Goal: Task Accomplishment & Management: Use online tool/utility

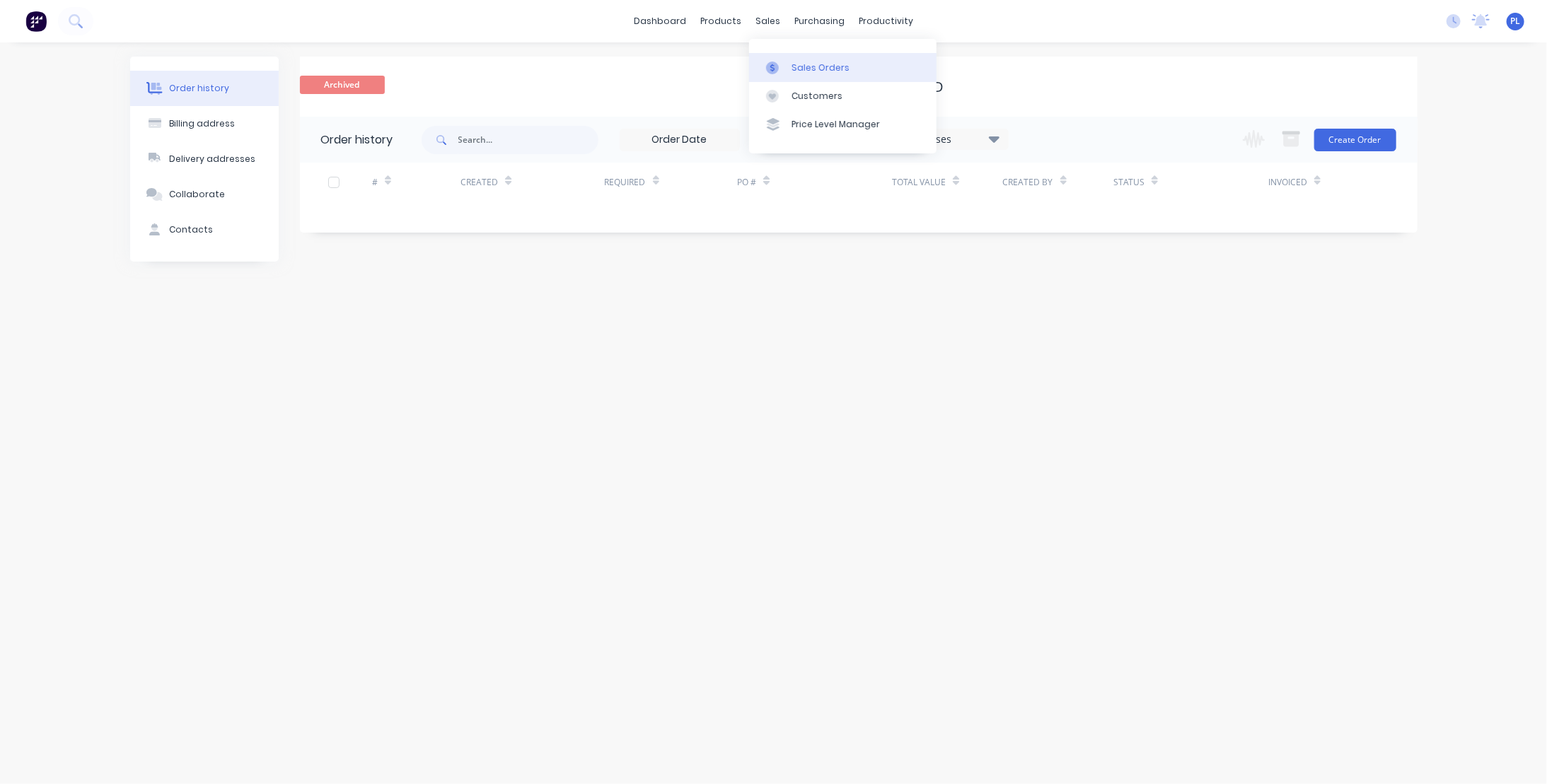
click at [801, 67] on div "Sales Orders" at bounding box center [820, 68] width 58 height 13
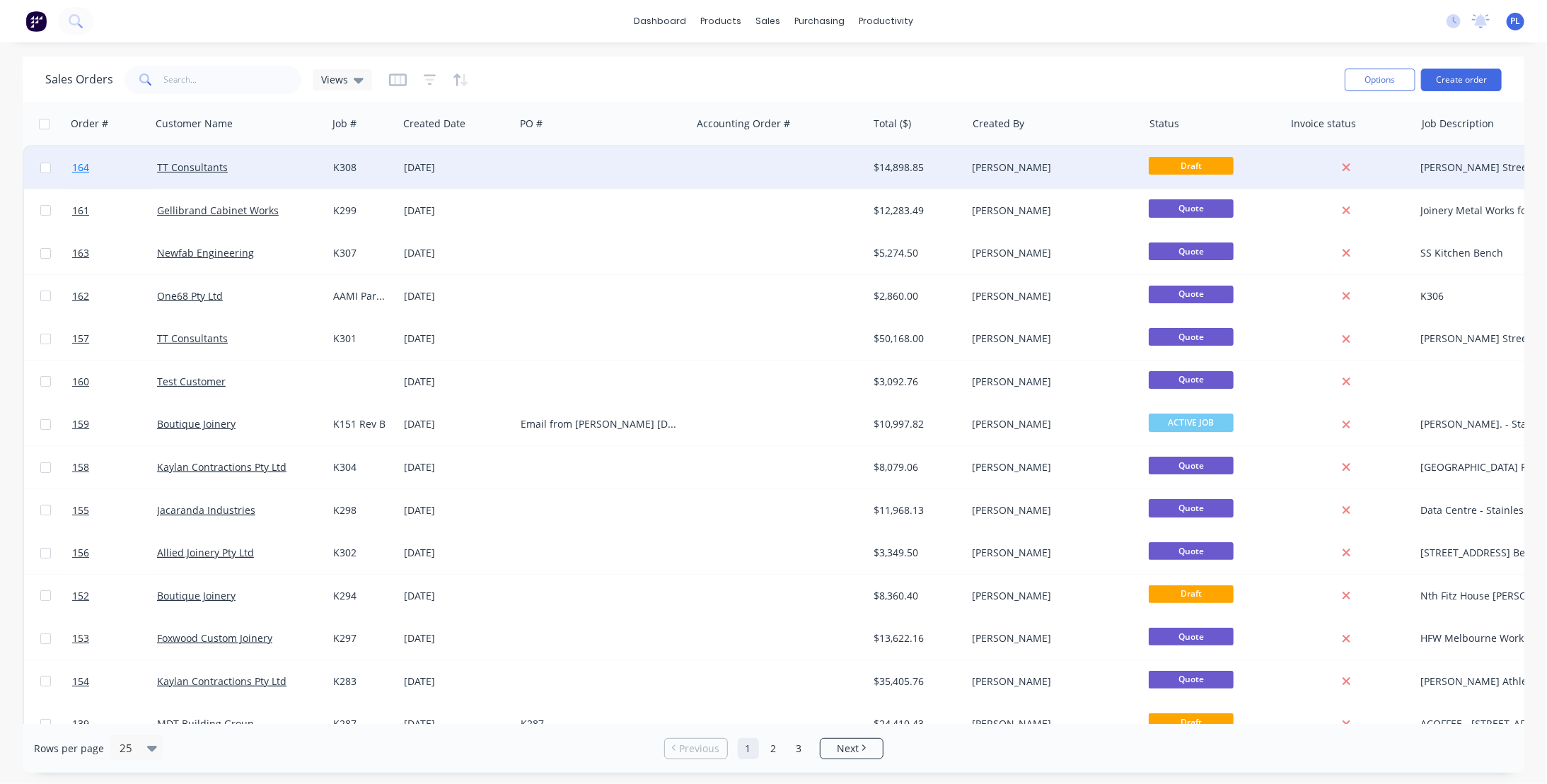
click at [80, 166] on span "164" at bounding box center [80, 168] width 17 height 14
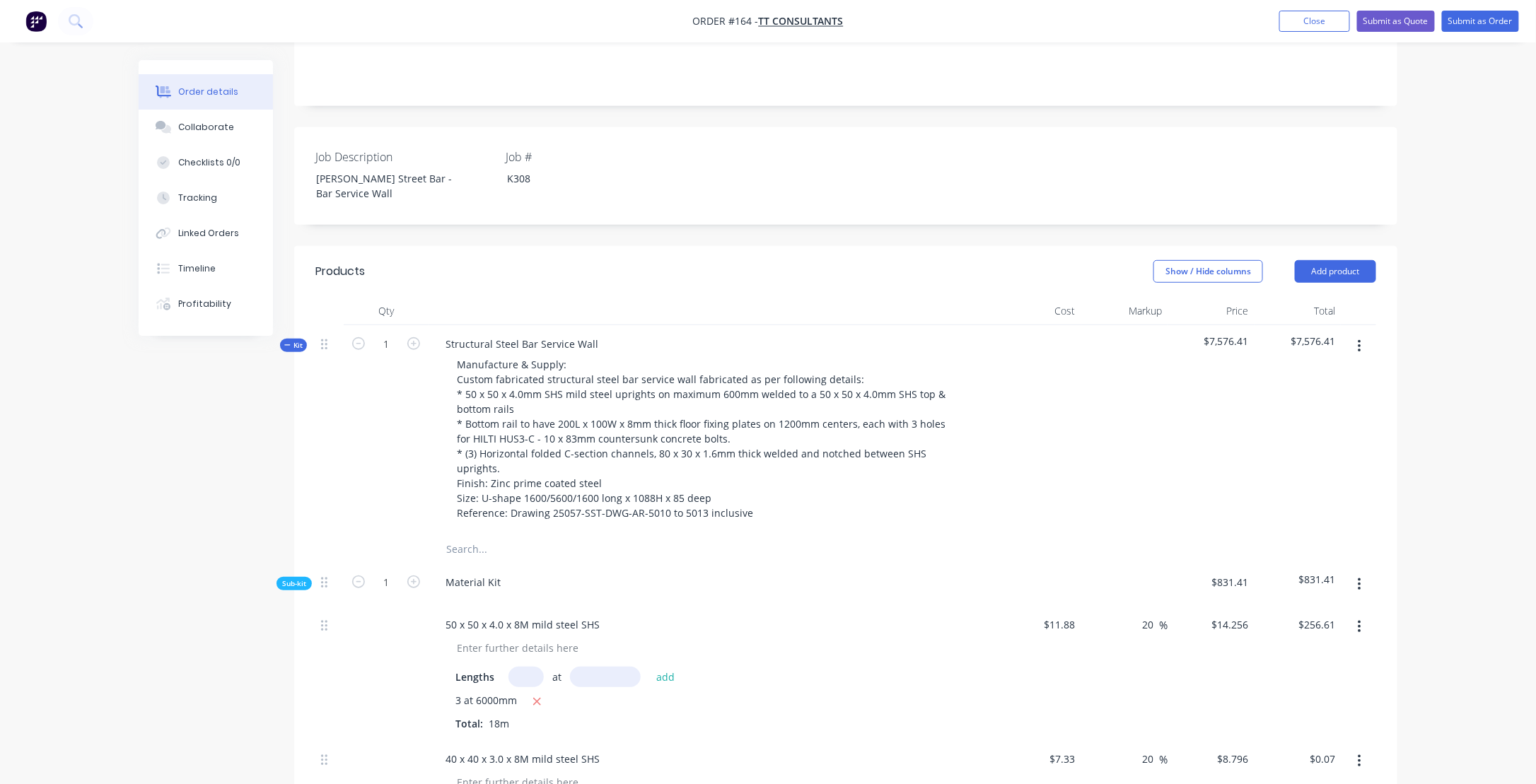
scroll to position [245, 0]
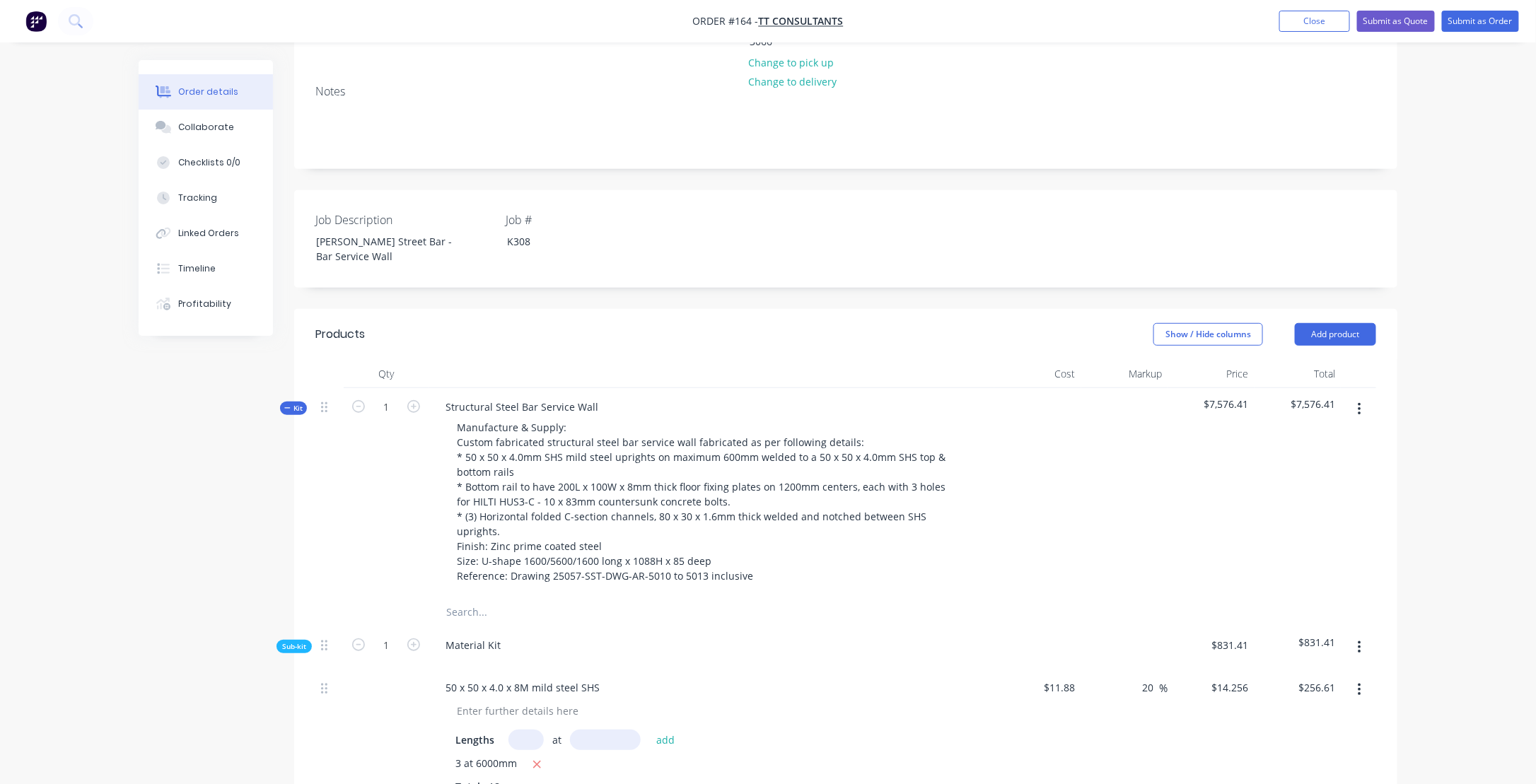
click at [284, 404] on icon "button" at bounding box center [287, 407] width 6 height 7
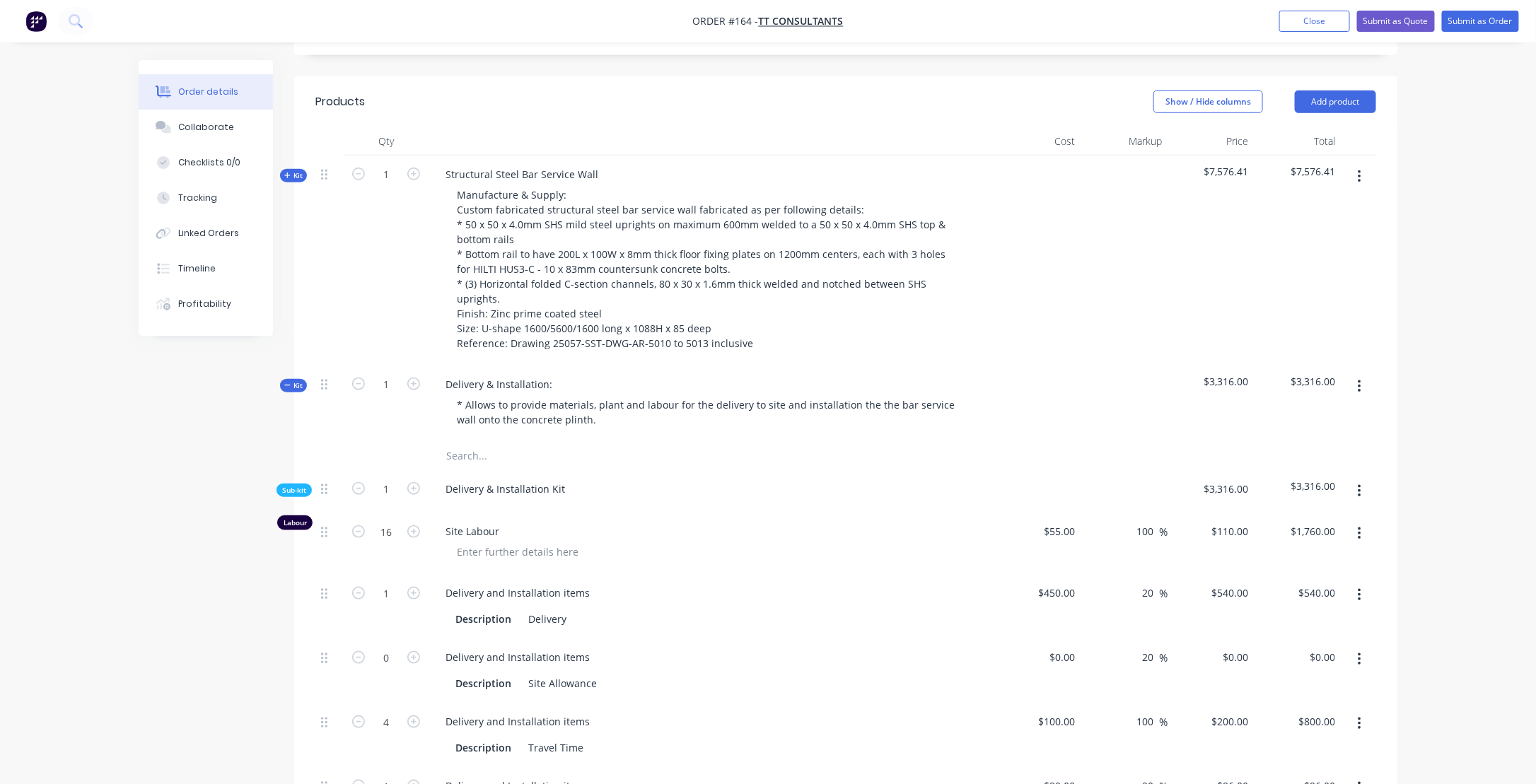
scroll to position [387, 0]
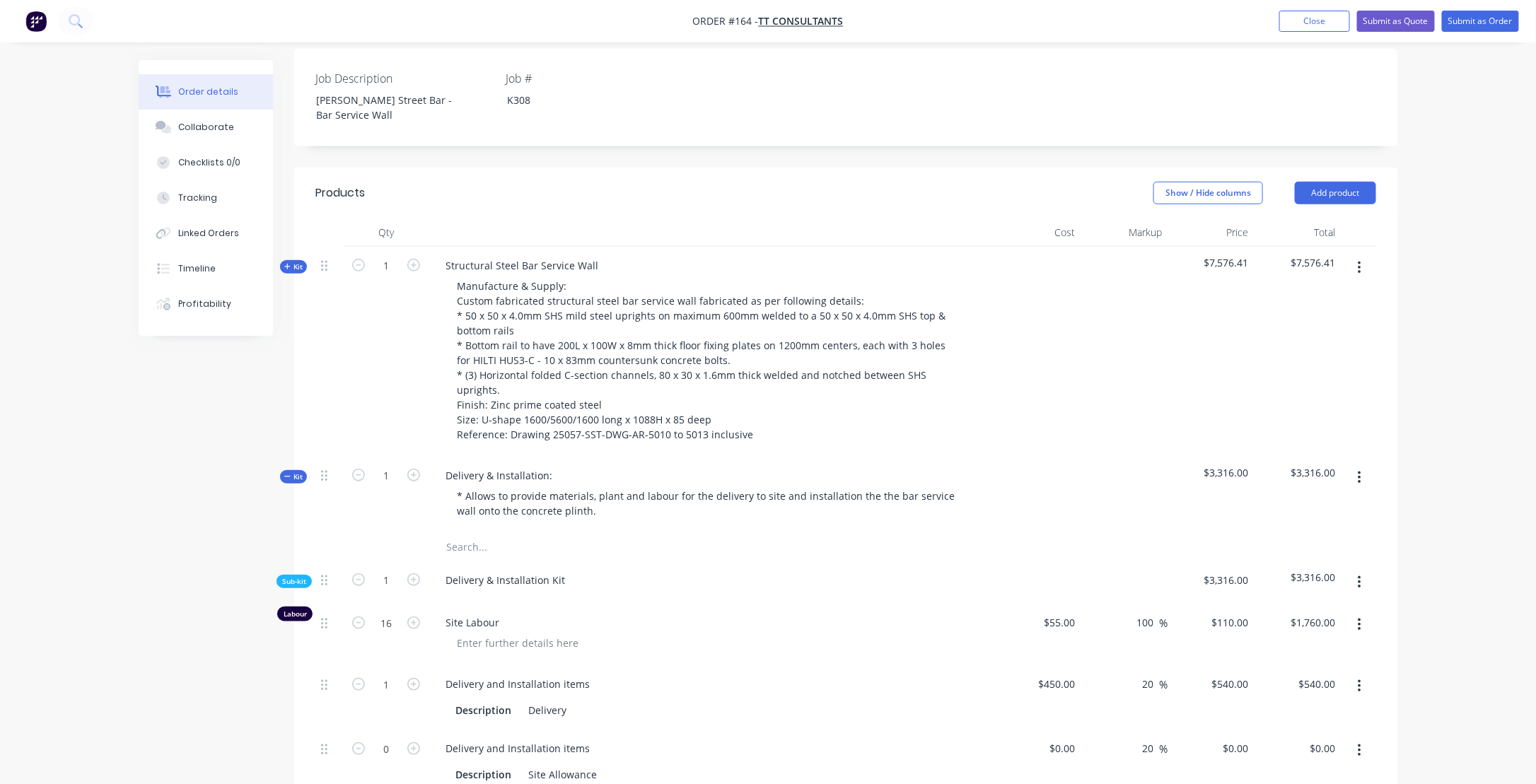
click at [287, 473] on icon "button" at bounding box center [287, 476] width 6 height 7
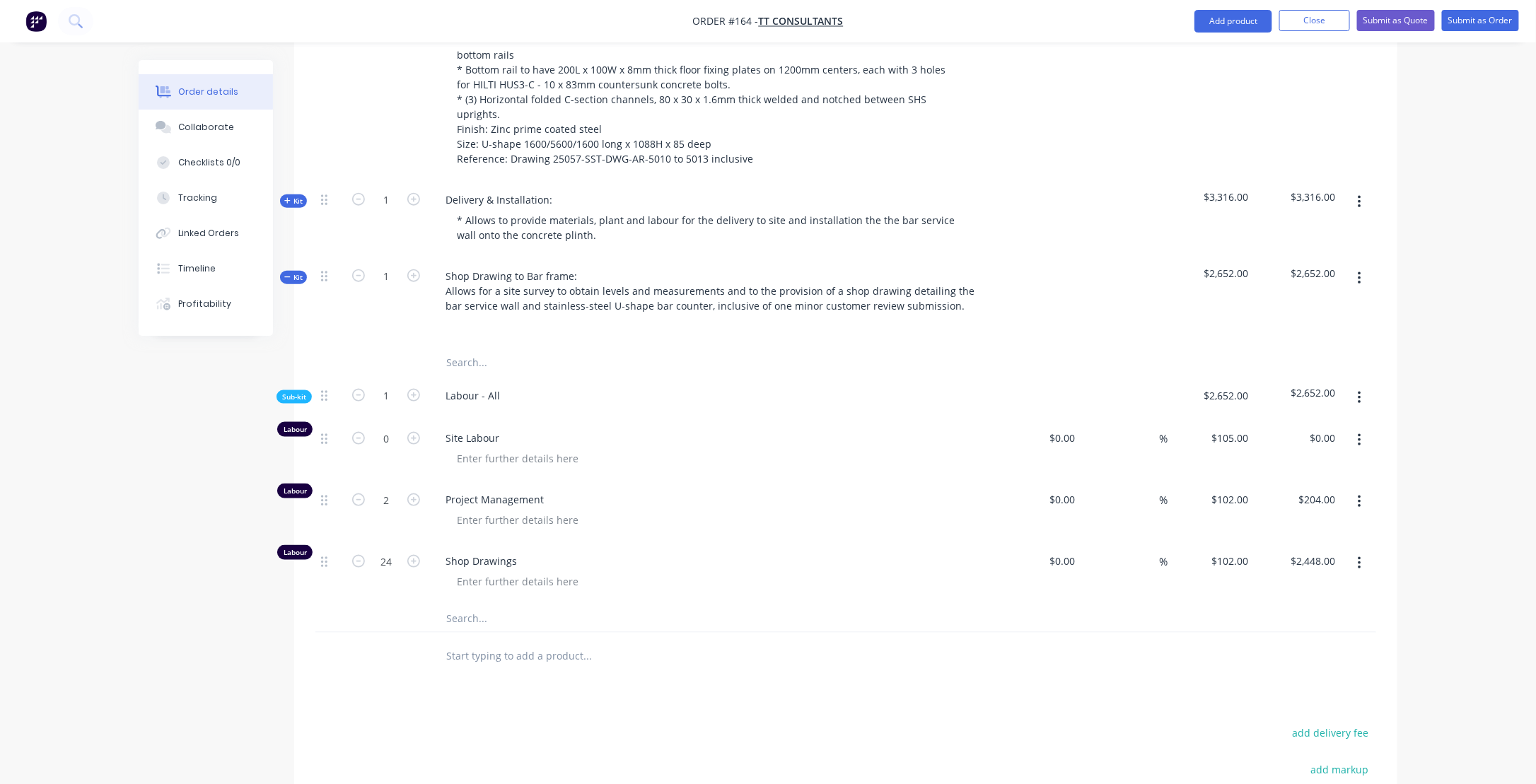
scroll to position [669, 0]
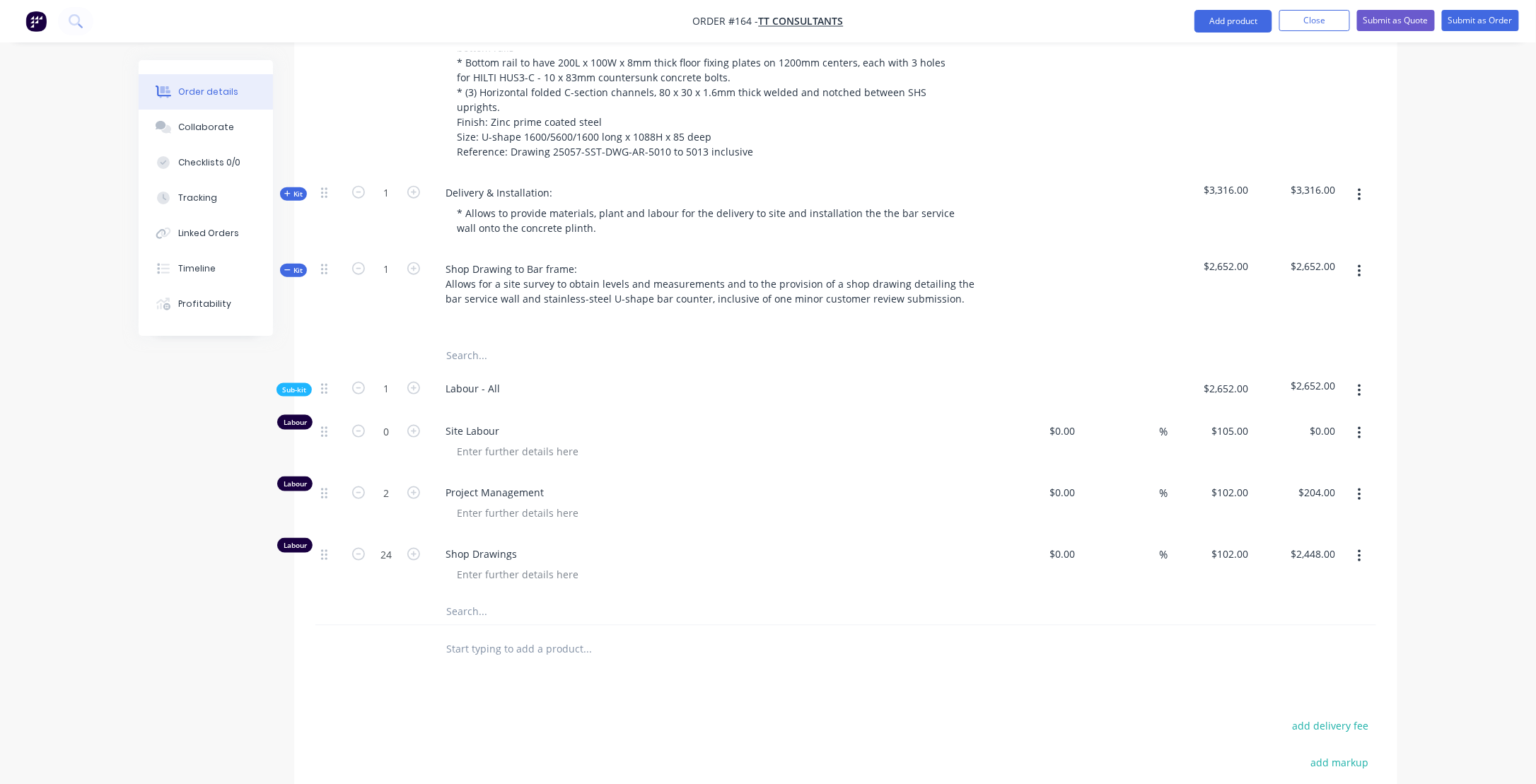
click at [286, 266] on icon "button" at bounding box center [287, 269] width 6 height 7
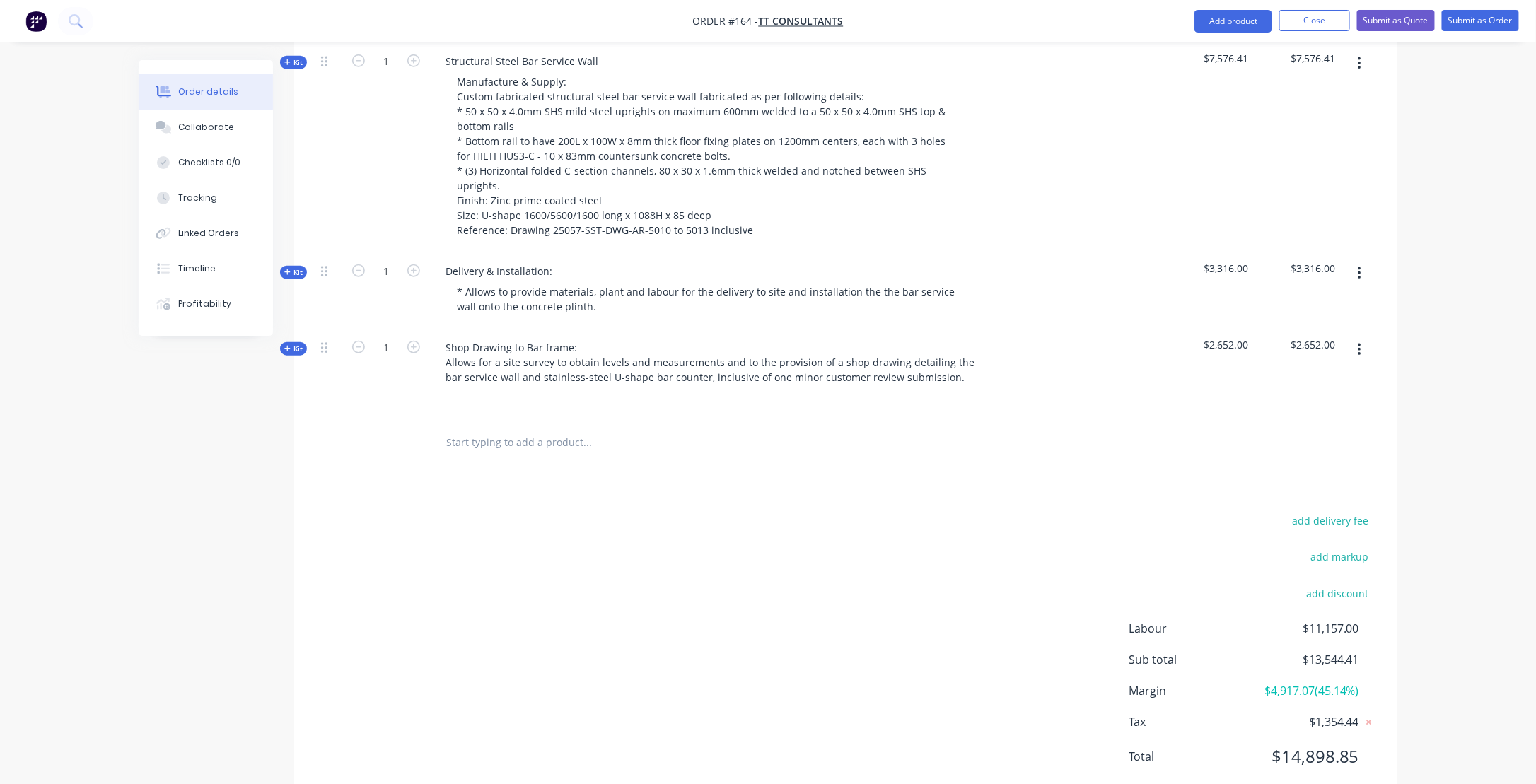
click at [290, 343] on span "Kit" at bounding box center [293, 348] width 18 height 11
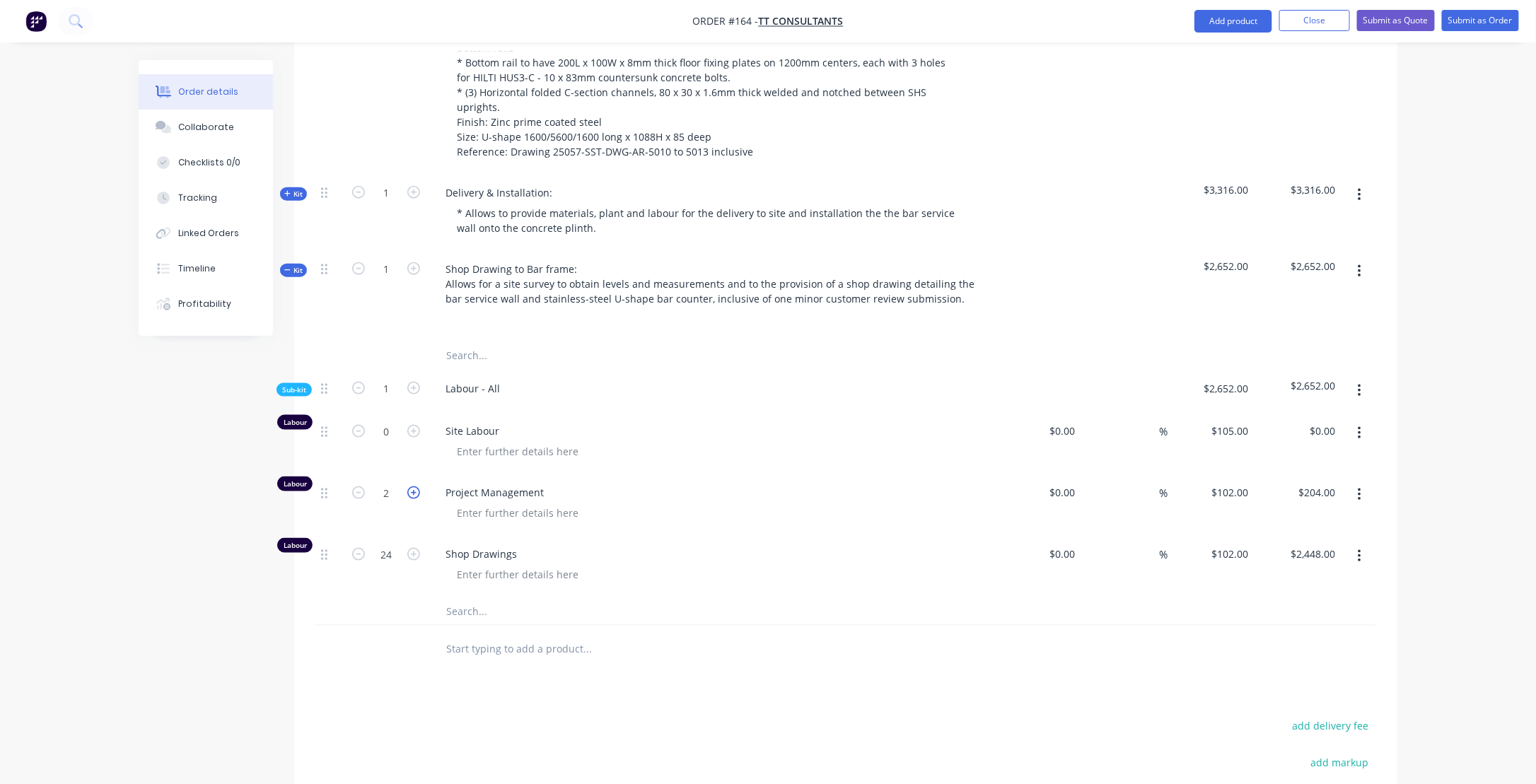
click at [412, 487] on icon "button" at bounding box center [413, 493] width 13 height 13
type input "3"
type input "$306.00"
click at [412, 487] on icon "button" at bounding box center [413, 493] width 13 height 13
type input "4"
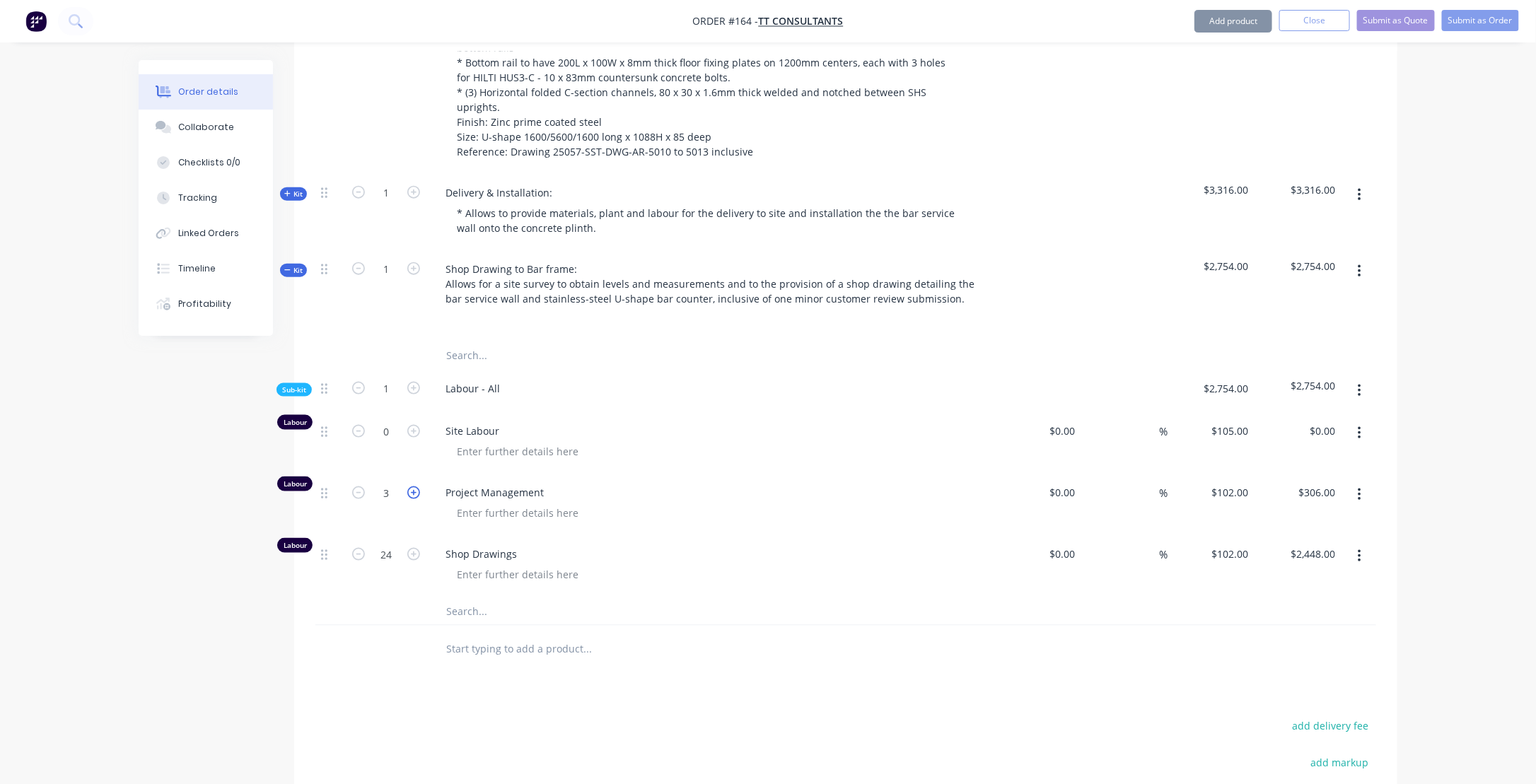
type input "$408.00"
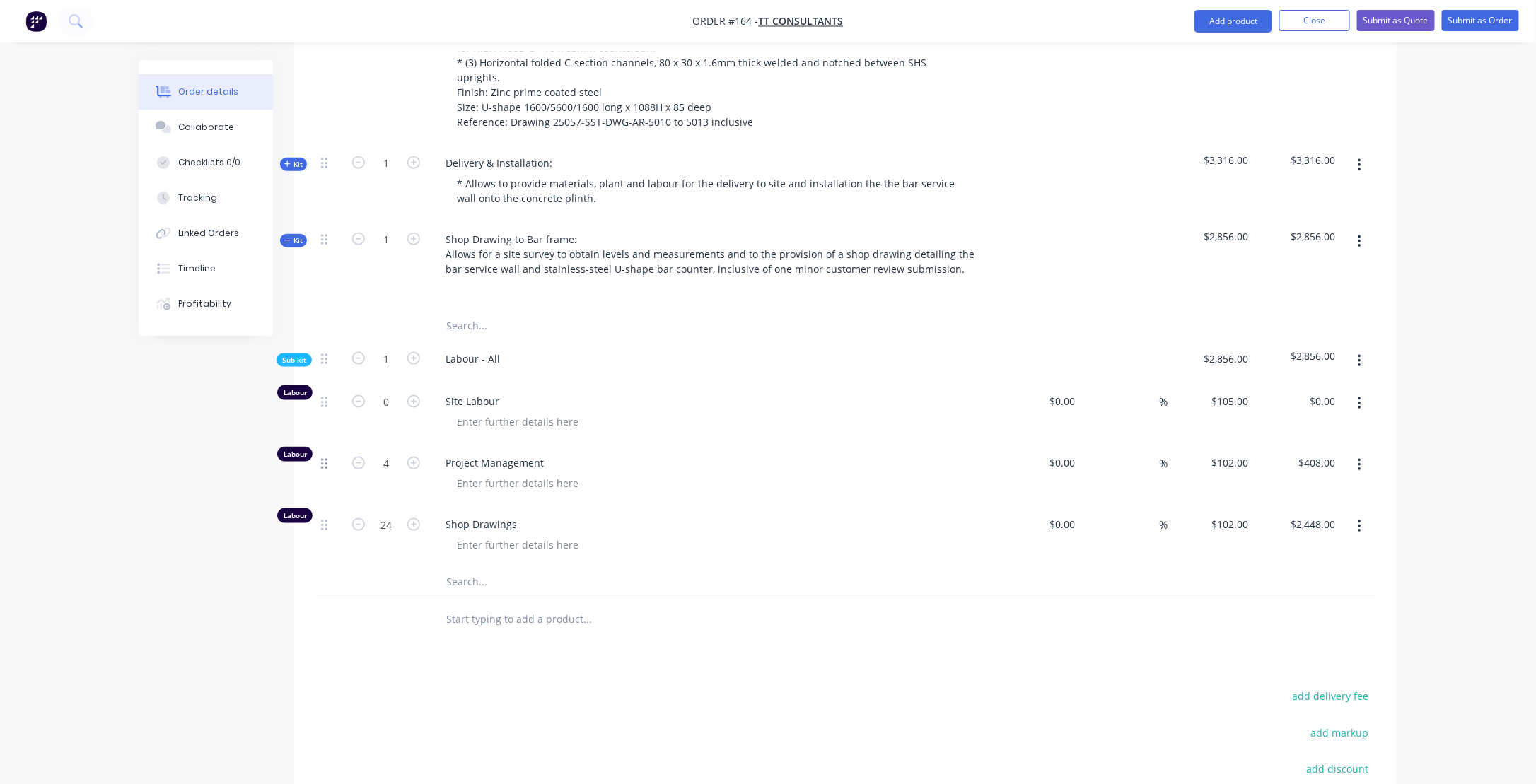
scroll to position [598, 0]
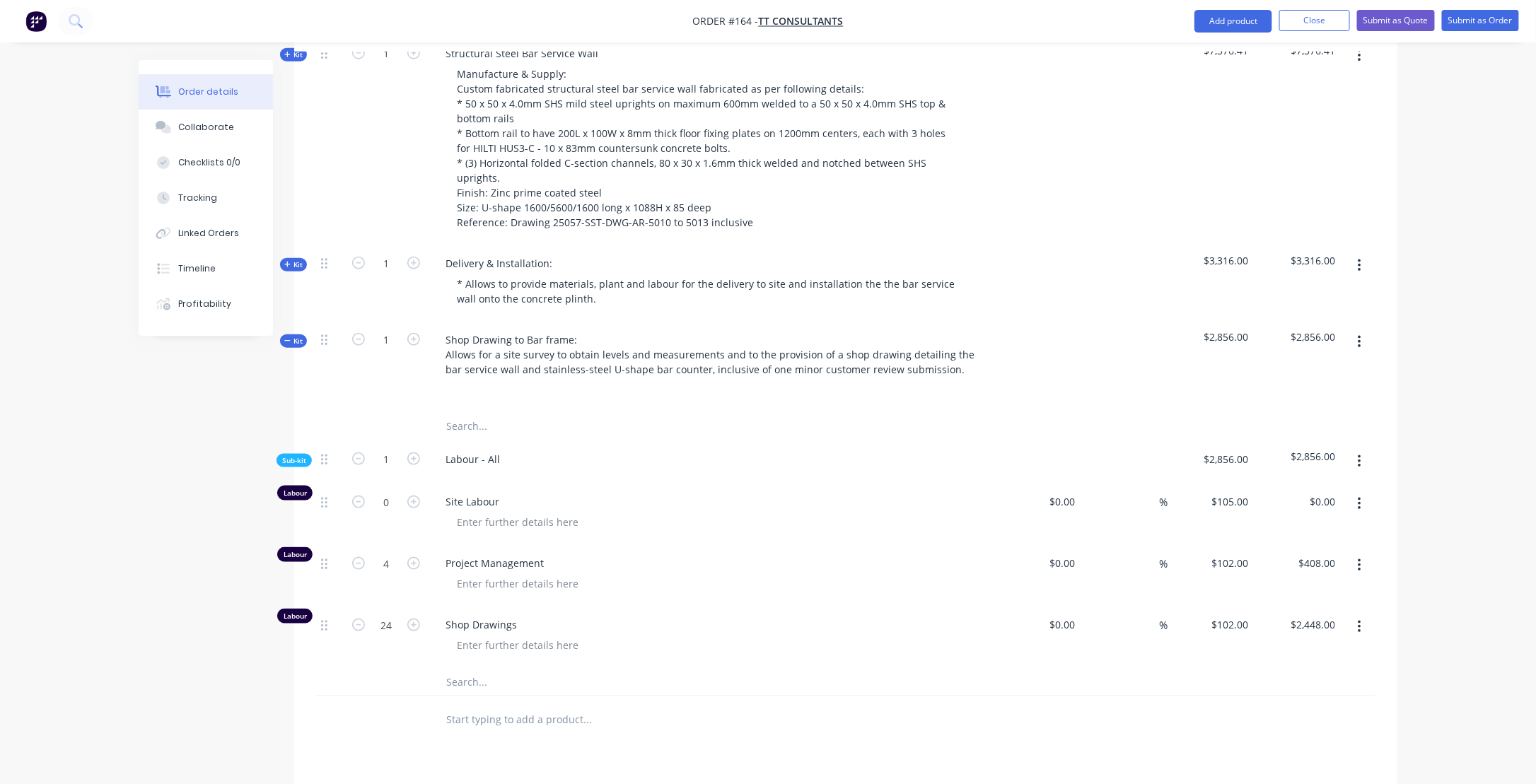
click at [287, 337] on icon "button" at bounding box center [287, 340] width 6 height 7
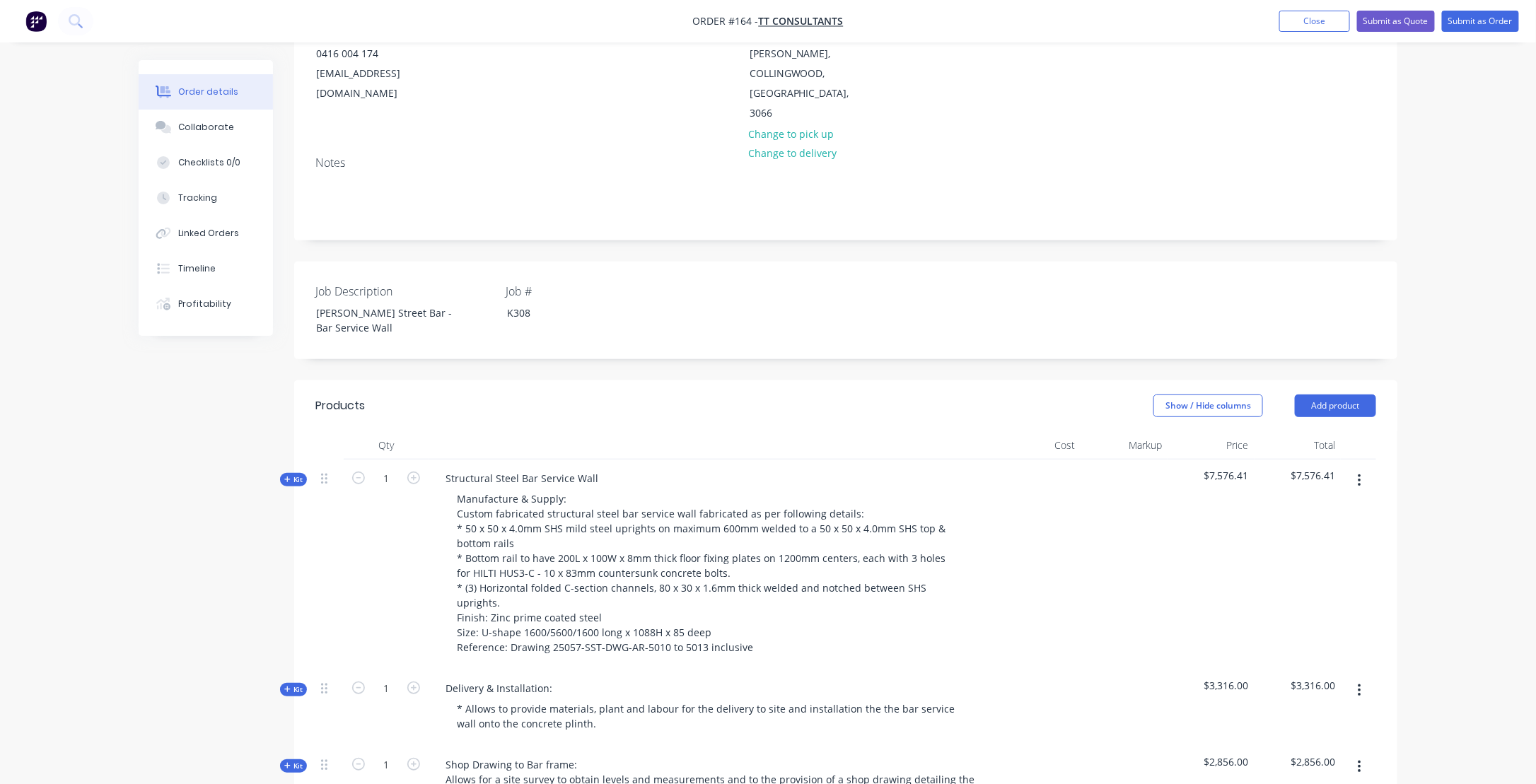
scroll to position [0, 0]
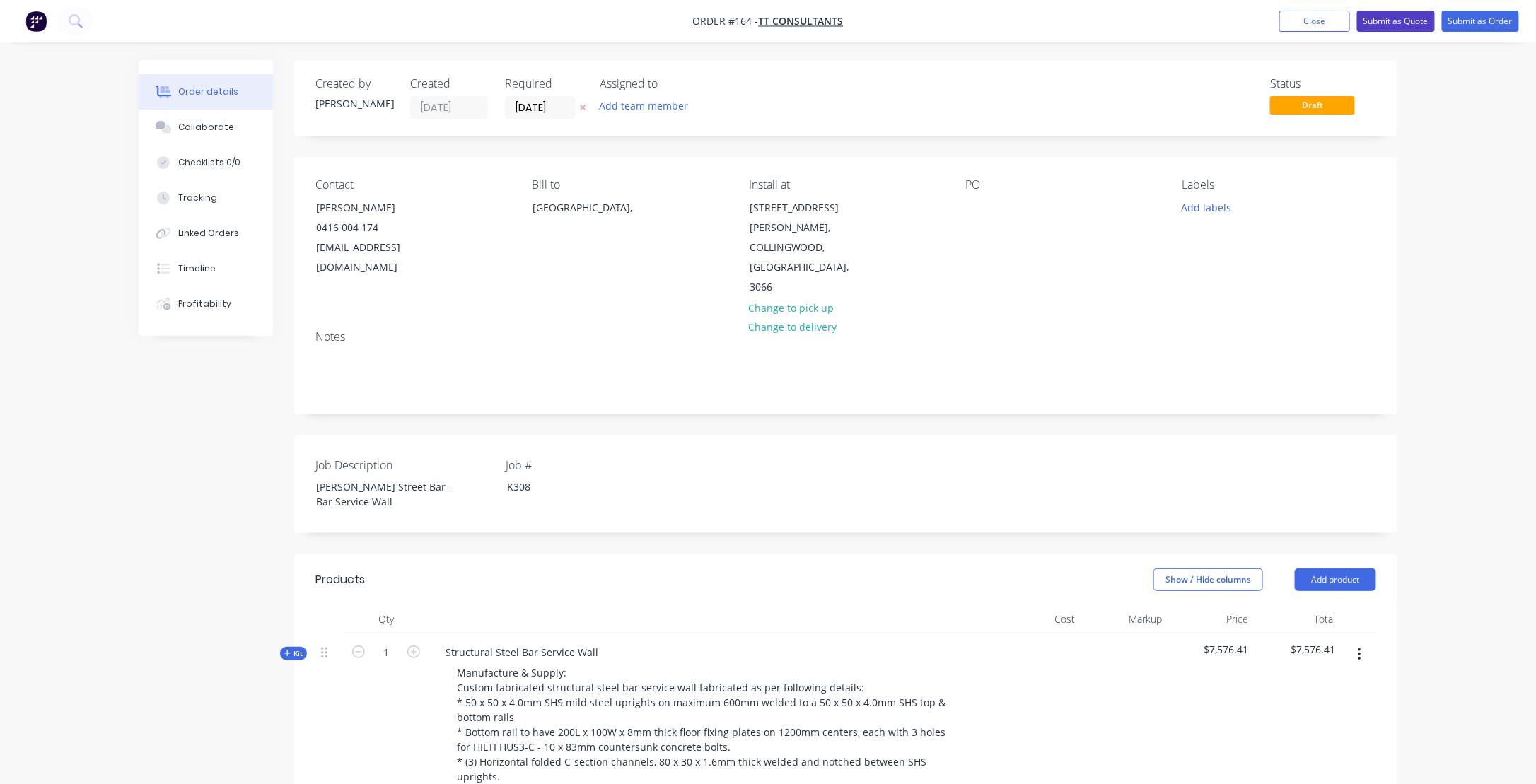
click at [1382, 20] on button "Submit as Quote" at bounding box center [1396, 21] width 78 height 21
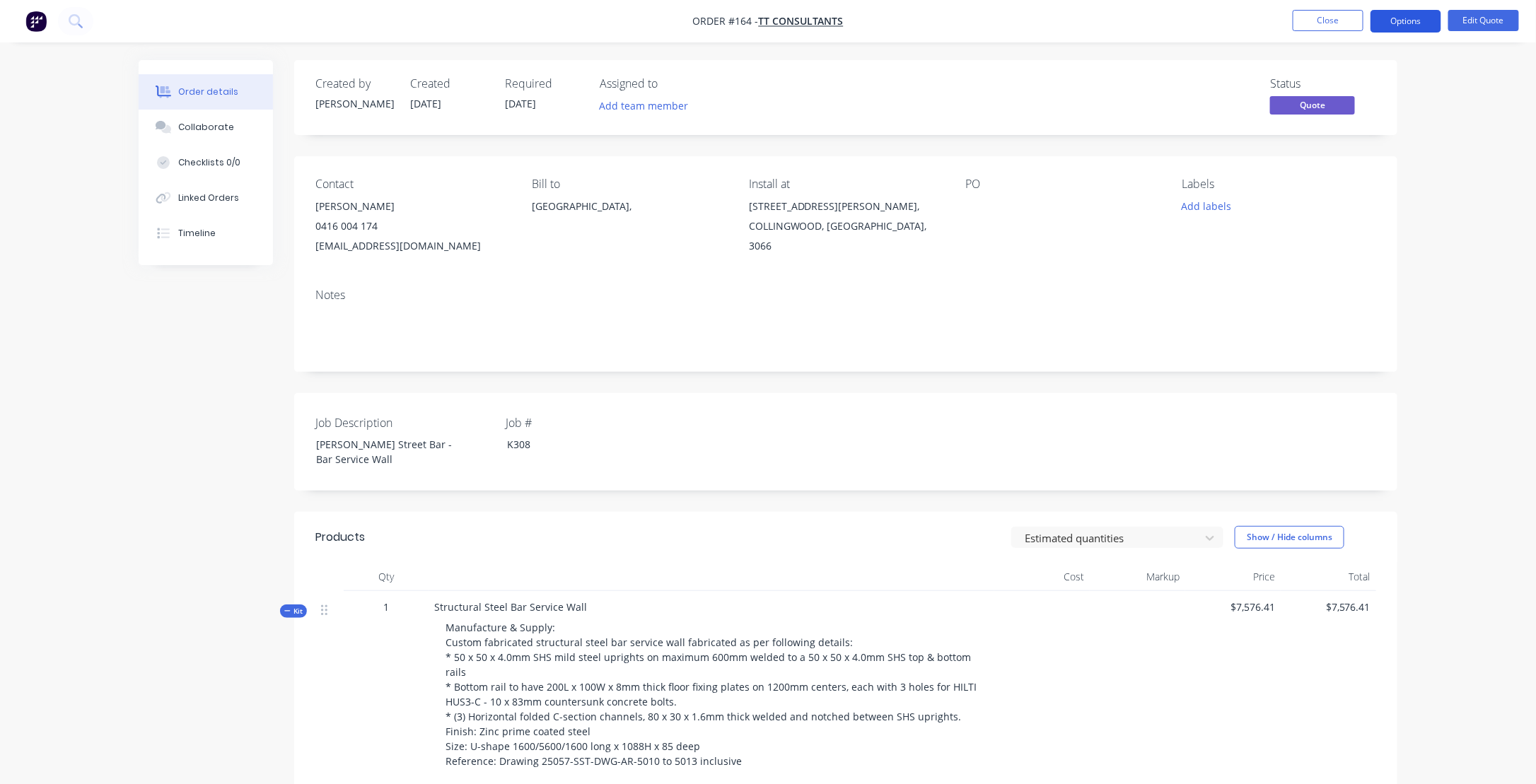
click at [1400, 20] on button "Options" at bounding box center [1406, 21] width 71 height 23
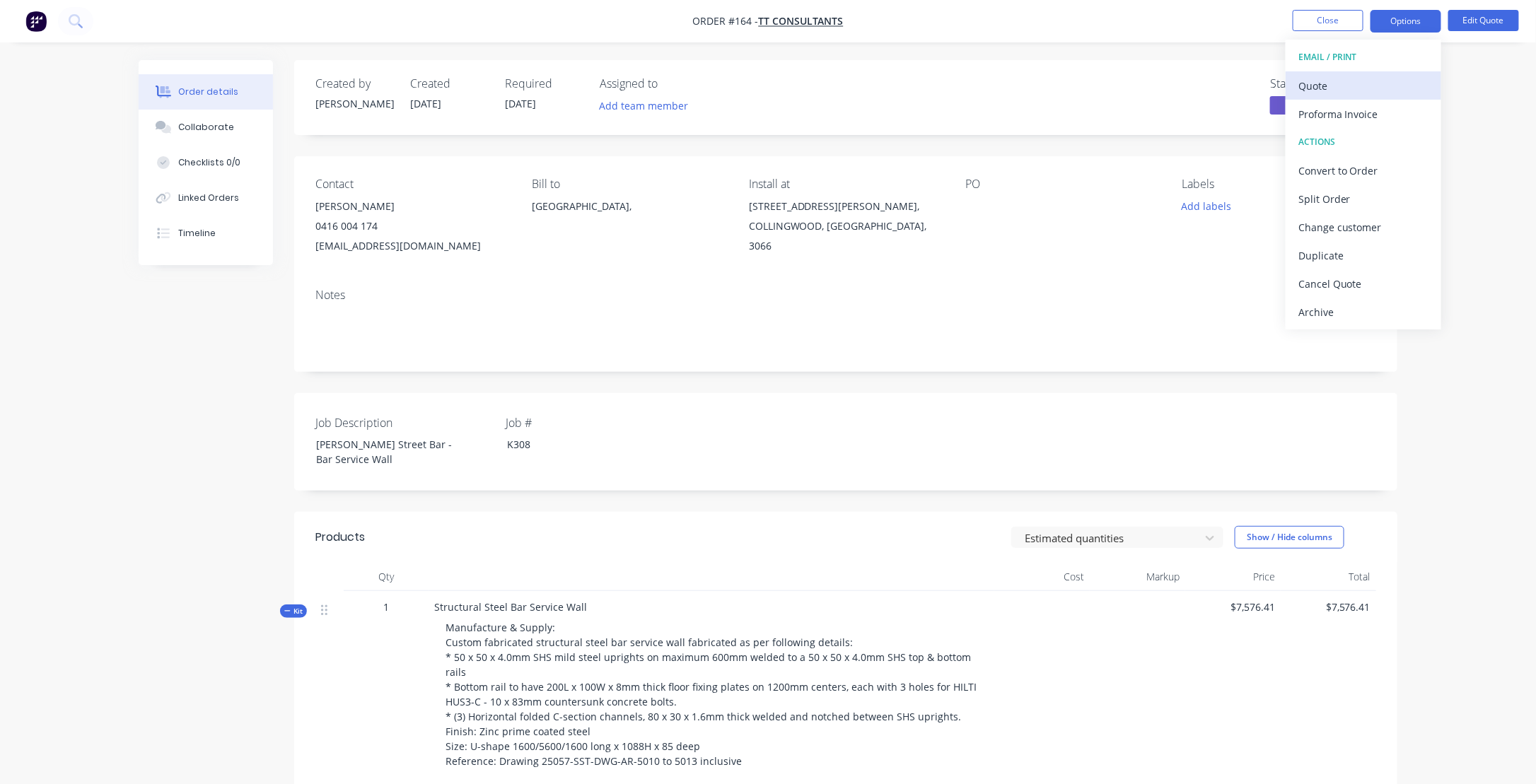
click at [1314, 89] on div "Quote" at bounding box center [1363, 86] width 130 height 21
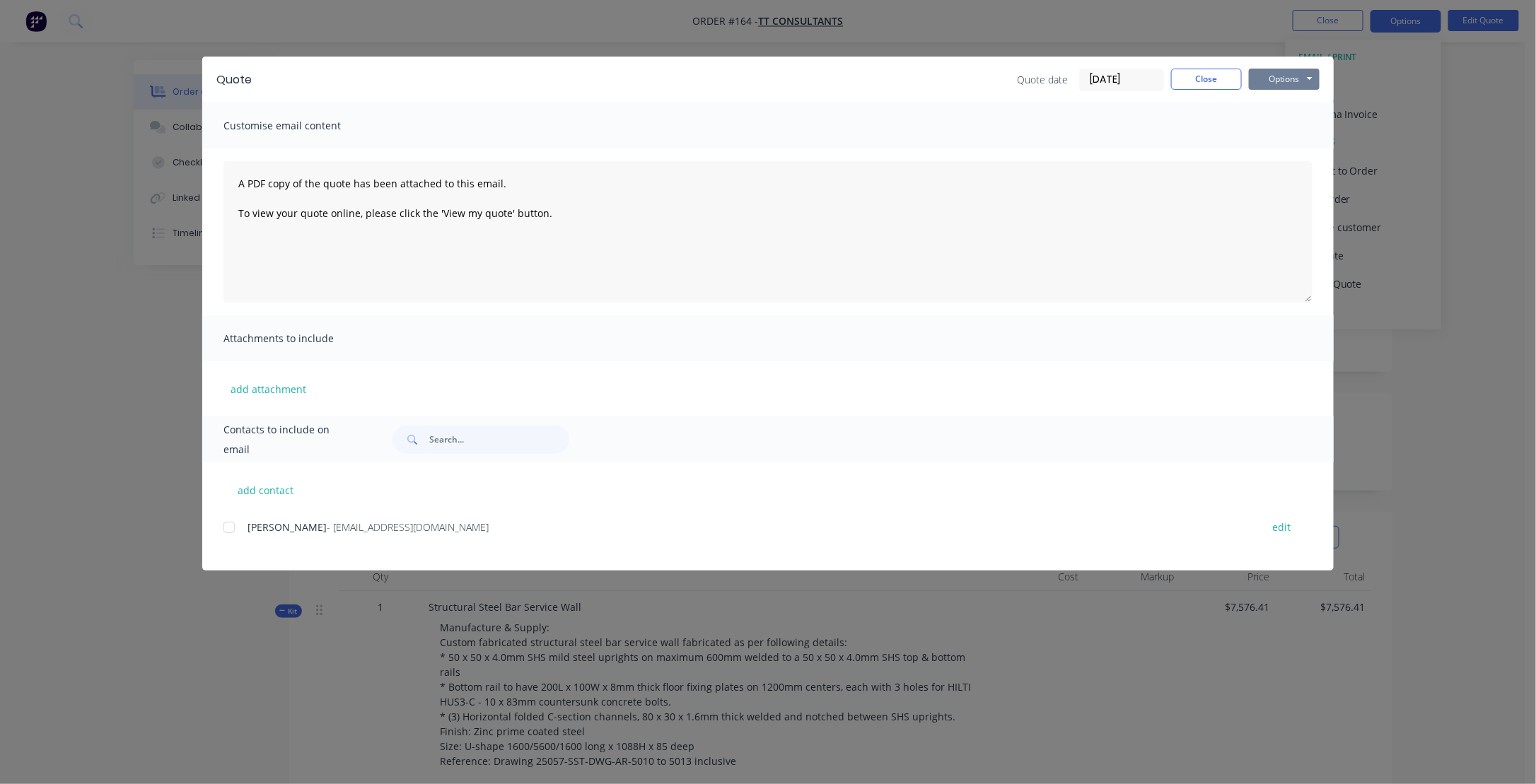
click at [1288, 79] on button "Options" at bounding box center [1284, 79] width 71 height 21
click at [1292, 106] on button "Preview" at bounding box center [1294, 104] width 91 height 23
